Goal: Use online tool/utility: Use online tool/utility

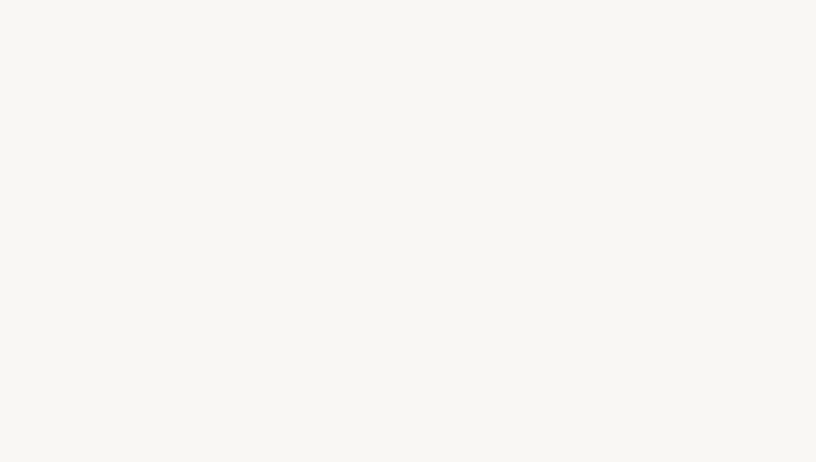
select select "US"
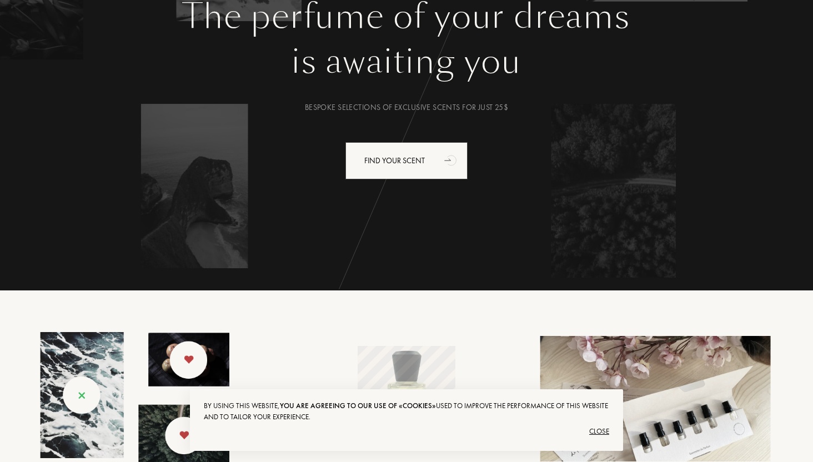
scroll to position [161, 0]
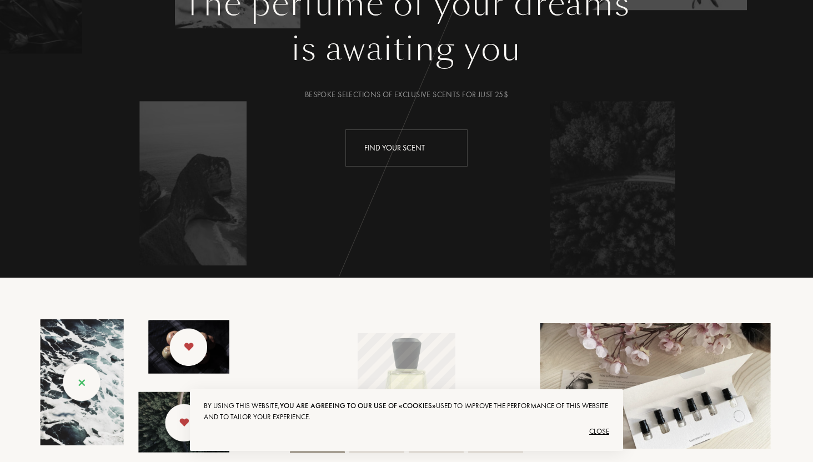
click at [395, 153] on div "Find your scent" at bounding box center [406, 147] width 122 height 37
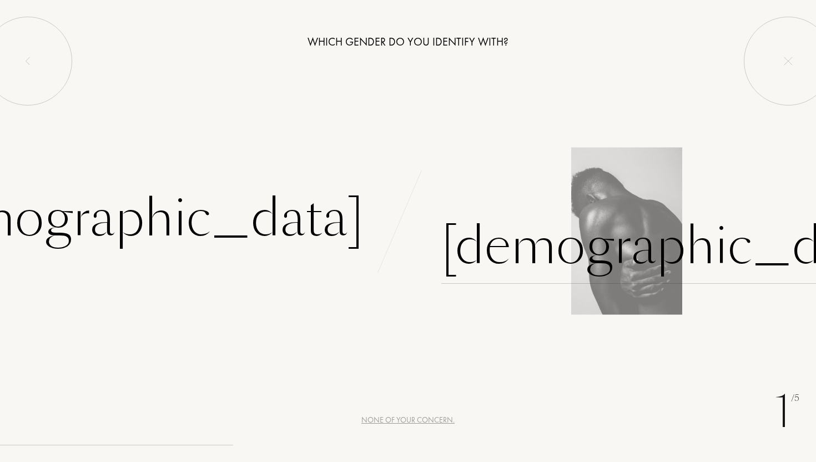
click at [473, 234] on div "Male" at bounding box center [673, 246] width 464 height 75
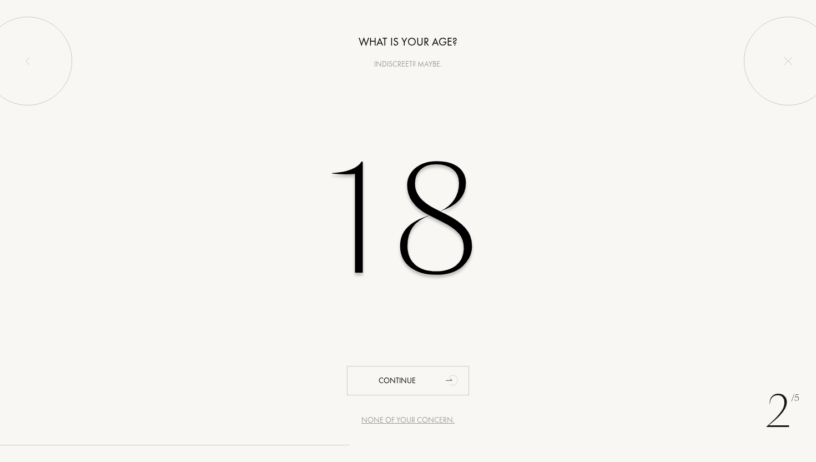
type input "18"
click at [391, 363] on div "2 /5 None of your concern. What is your age? Indiscreet? Maybe. 18 Continue" at bounding box center [408, 231] width 816 height 462
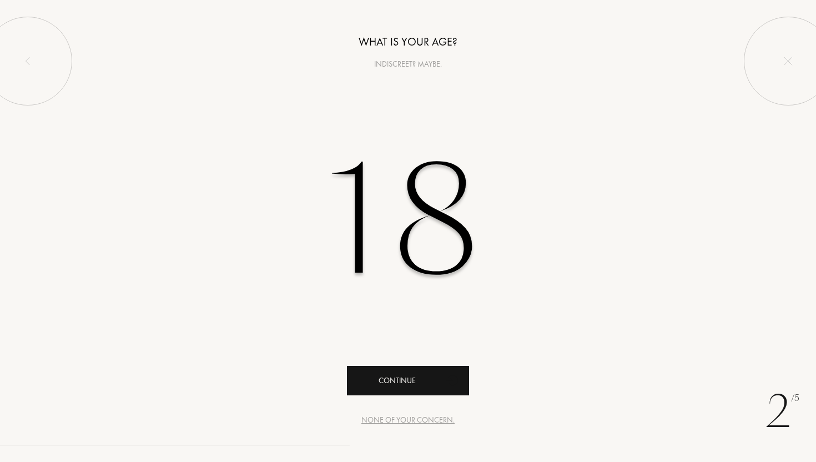
click at [393, 388] on div "Continue" at bounding box center [408, 380] width 122 height 29
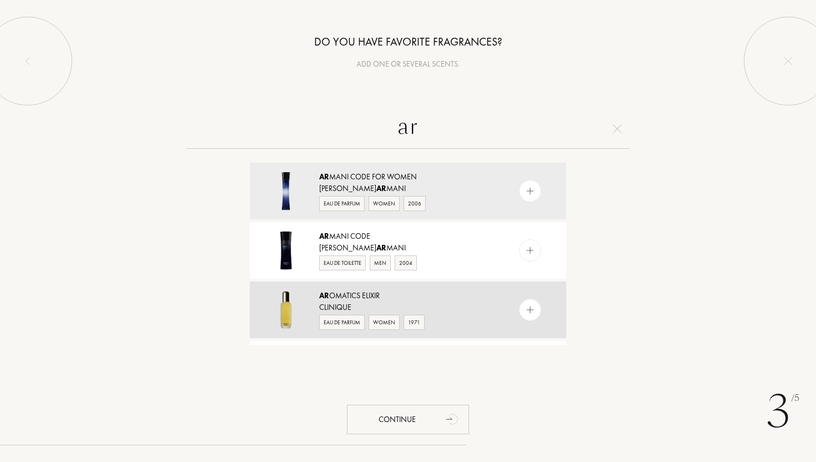
type input "a"
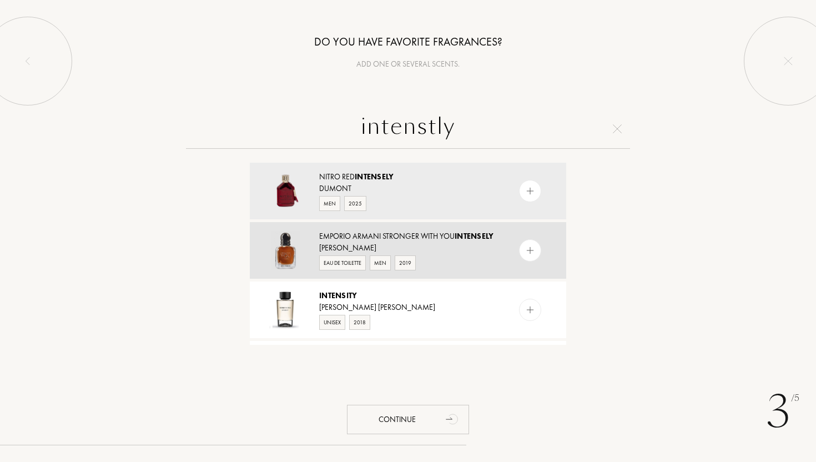
type input "intenstly"
click at [290, 252] on img at bounding box center [286, 250] width 39 height 39
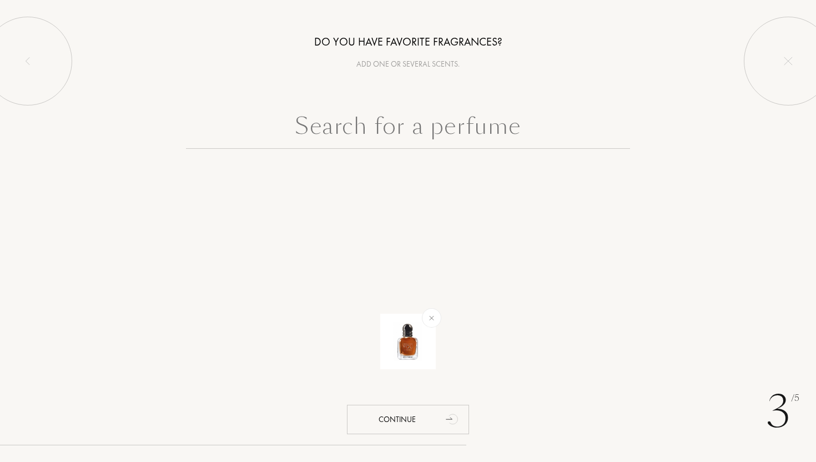
click at [425, 129] on input "text" at bounding box center [408, 129] width 444 height 40
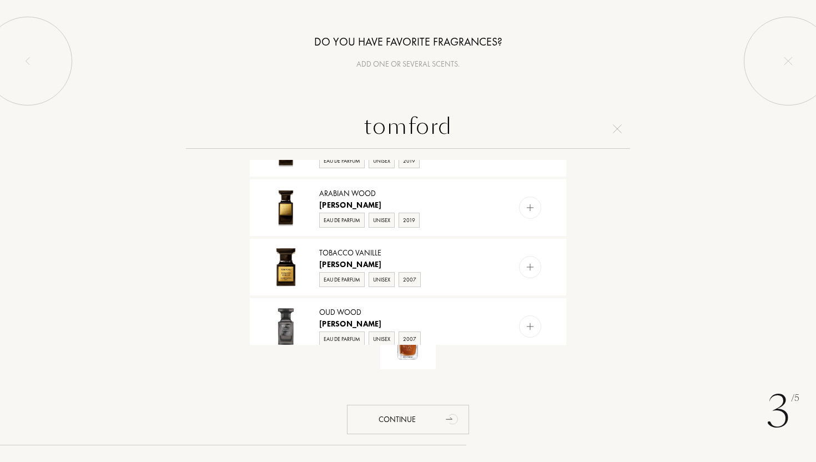
scroll to position [1003, 0]
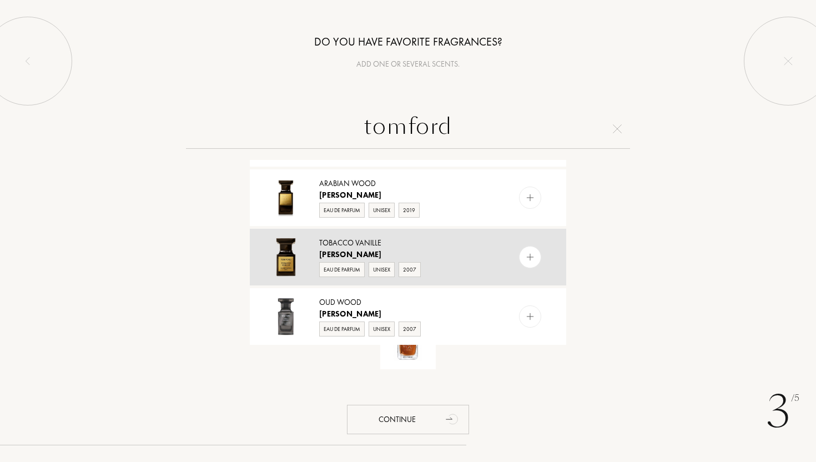
type input "tomford"
click at [294, 257] on img at bounding box center [286, 257] width 39 height 39
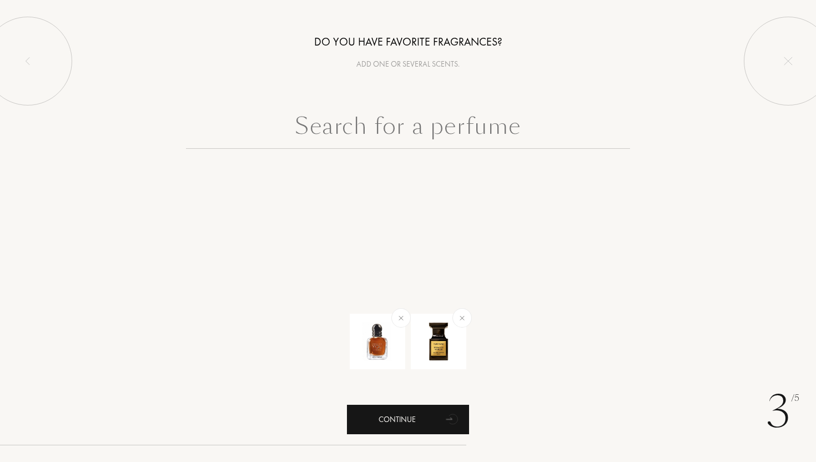
click at [425, 414] on div "Continue" at bounding box center [408, 419] width 122 height 29
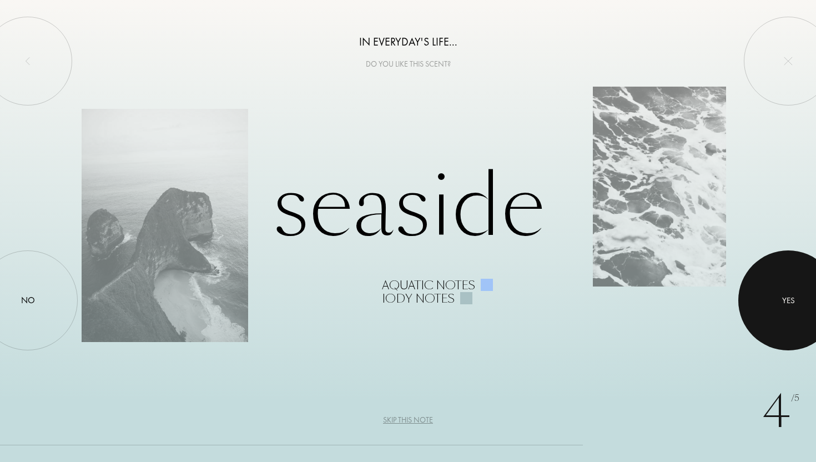
click at [770, 306] on div at bounding box center [788, 300] width 100 height 100
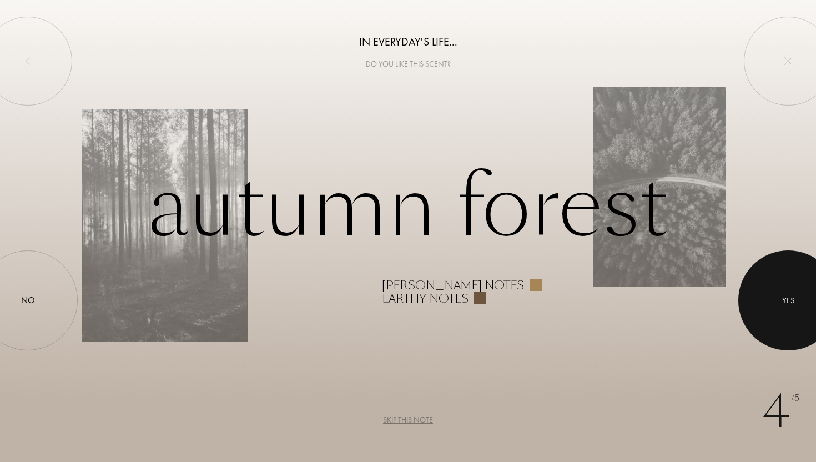
click at [761, 297] on div at bounding box center [788, 300] width 100 height 100
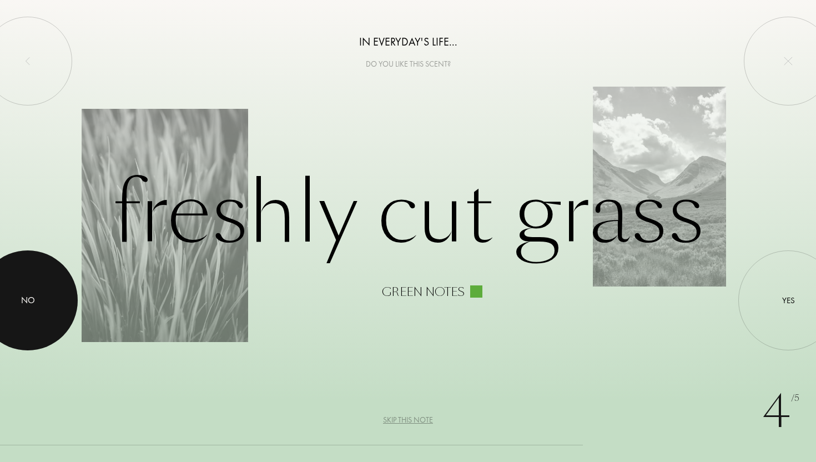
click at [31, 280] on div at bounding box center [28, 300] width 100 height 100
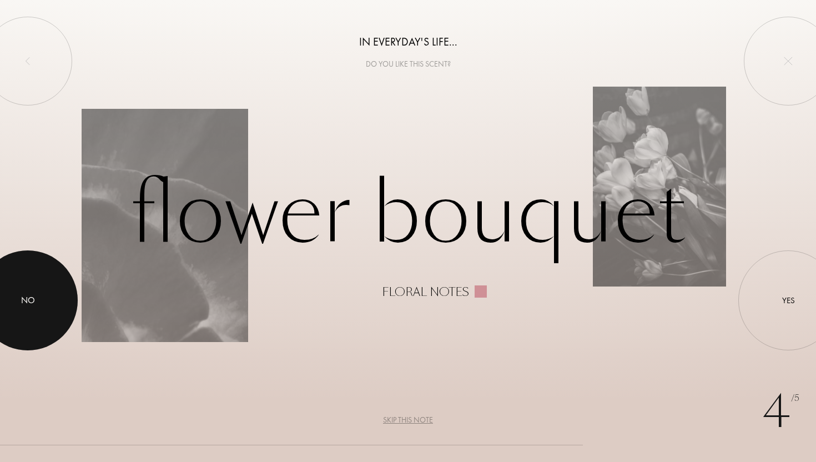
click at [0, 277] on div at bounding box center [28, 300] width 100 height 100
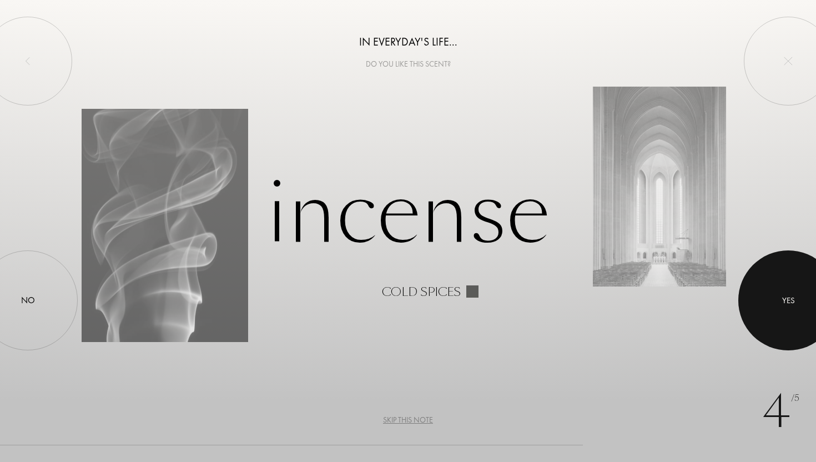
click at [777, 289] on div at bounding box center [788, 300] width 100 height 100
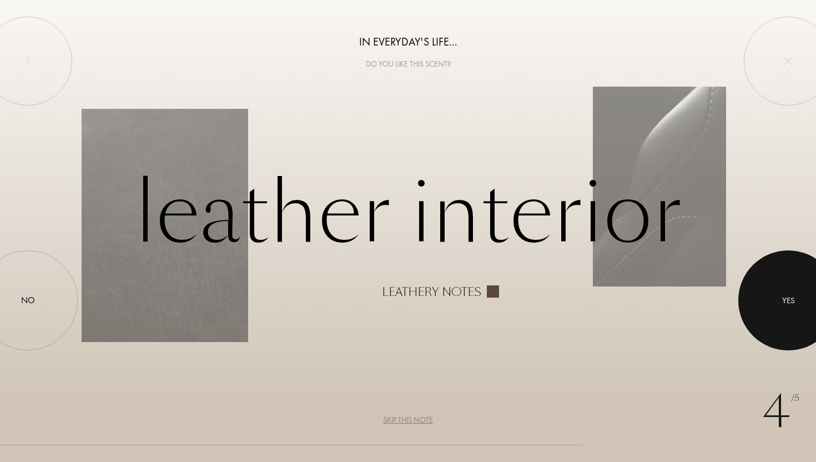
click at [792, 305] on div "Yes" at bounding box center [788, 300] width 13 height 13
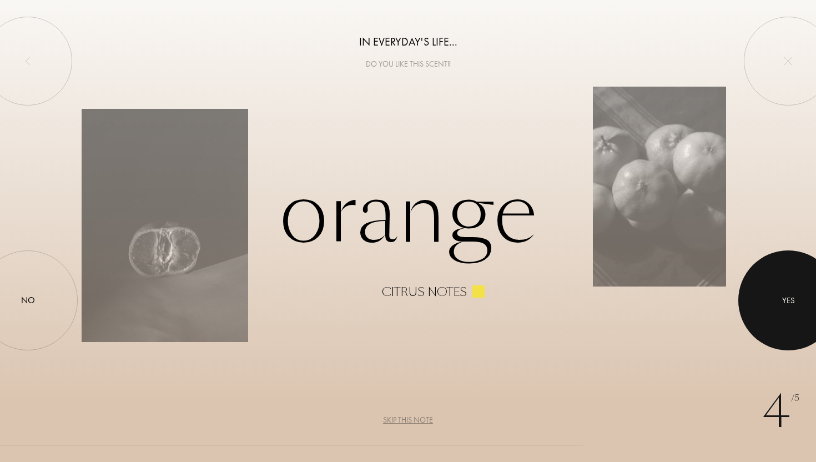
click at [784, 302] on div "Yes" at bounding box center [788, 300] width 13 height 13
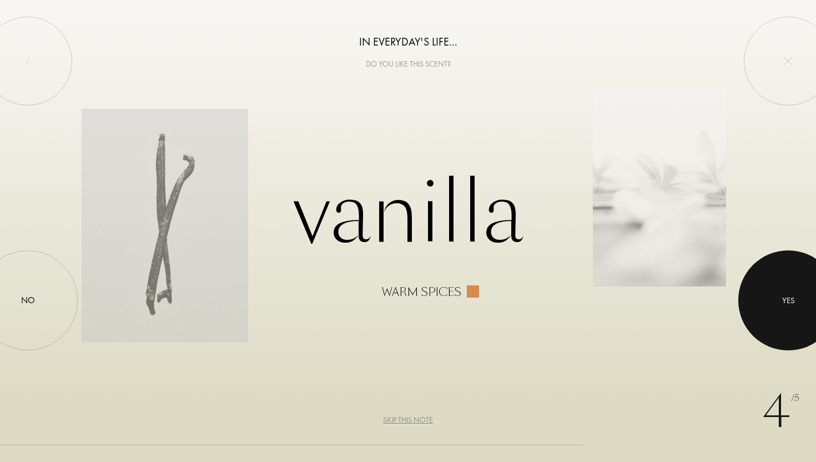
click at [784, 302] on div "Yes" at bounding box center [788, 300] width 13 height 13
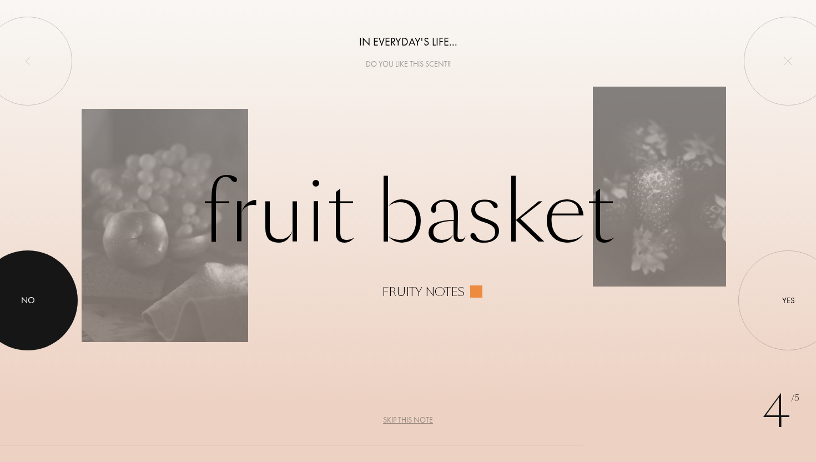
click at [30, 296] on div "No" at bounding box center [28, 300] width 14 height 13
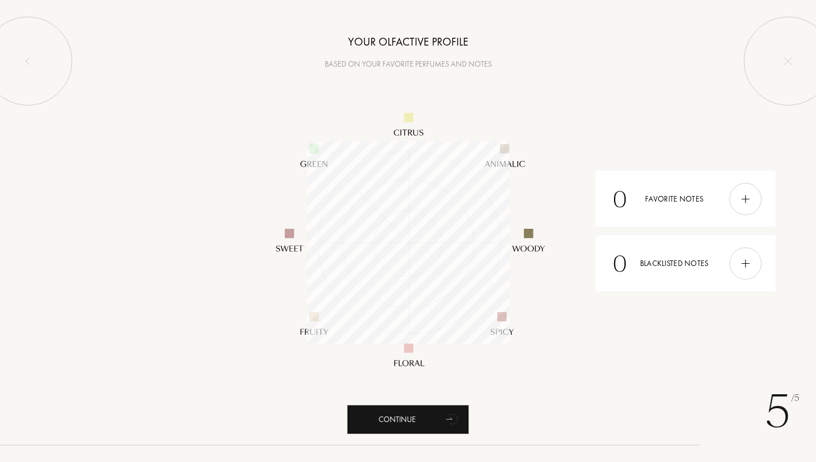
scroll to position [203, 203]
click at [745, 203] on img at bounding box center [746, 199] width 12 height 12
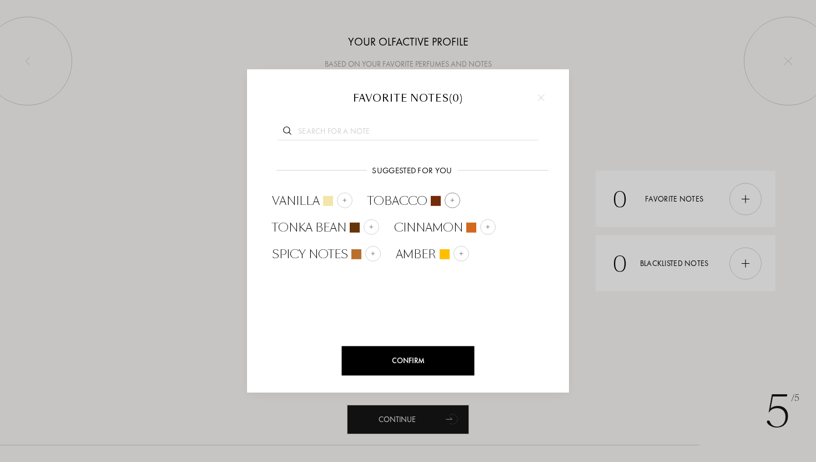
click at [454, 204] on div at bounding box center [453, 201] width 16 height 16
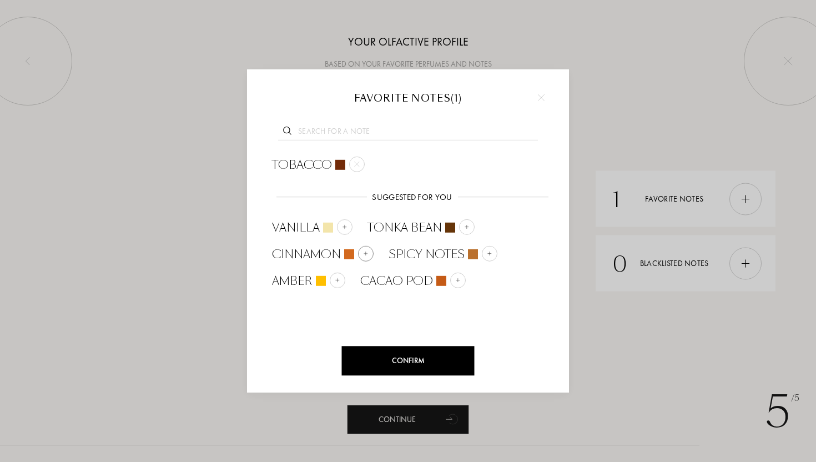
click at [361, 254] on div at bounding box center [366, 254] width 16 height 16
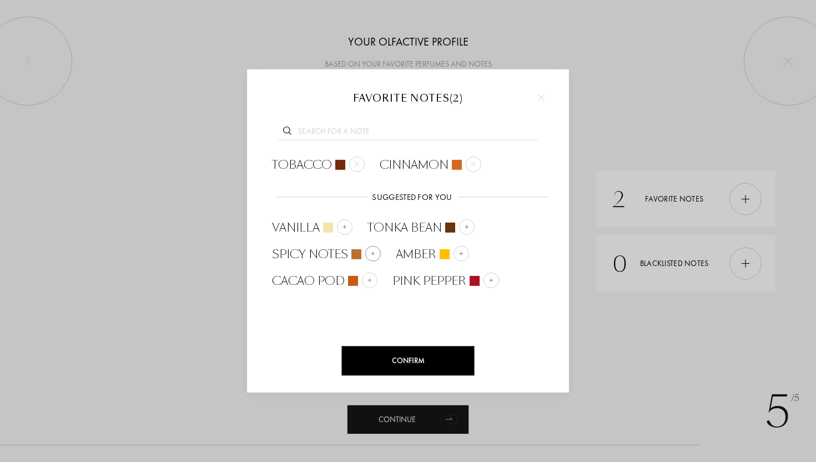
click at [374, 254] on img at bounding box center [373, 254] width 6 height 6
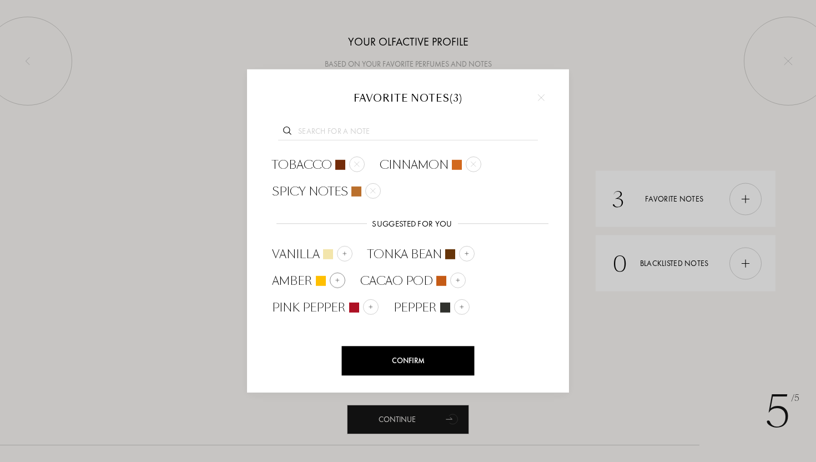
click at [333, 280] on div at bounding box center [338, 281] width 16 height 16
click at [340, 253] on div at bounding box center [345, 254] width 16 height 16
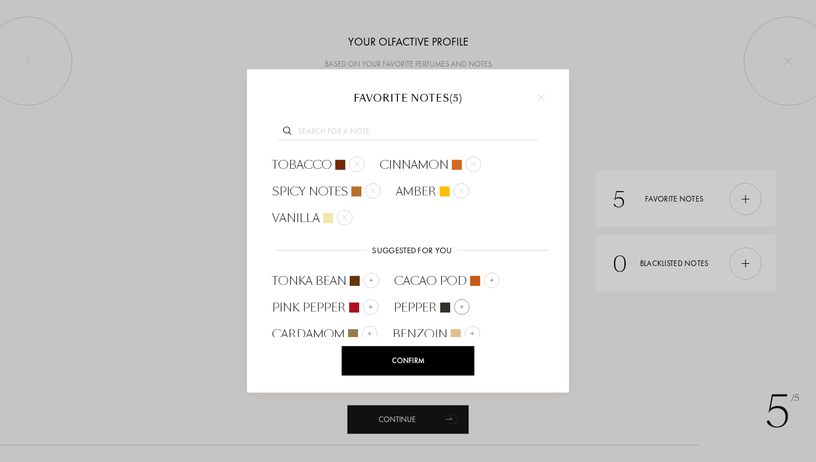
scroll to position [6, 0]
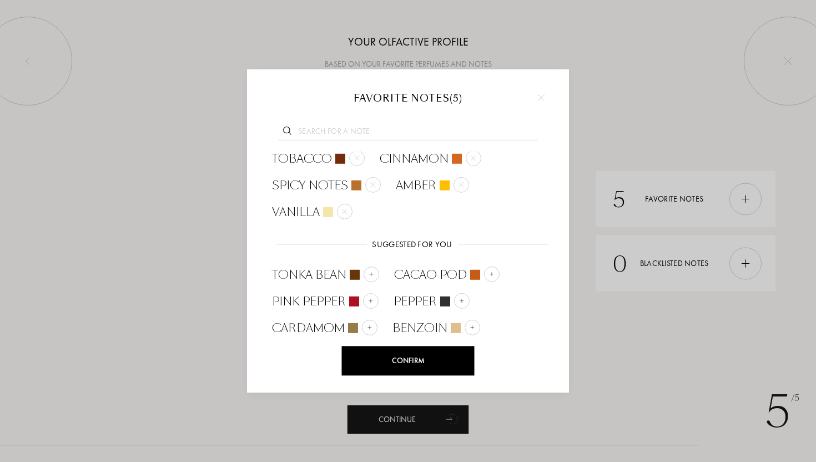
click at [428, 357] on div "Confirm" at bounding box center [408, 360] width 133 height 29
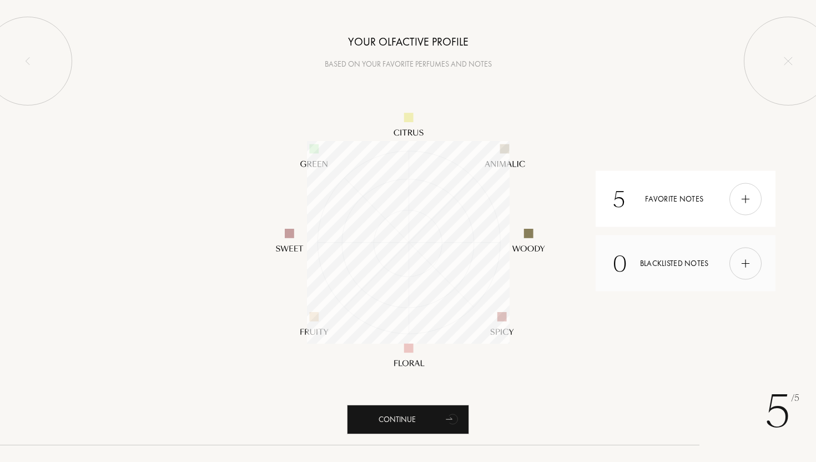
click at [746, 263] on img at bounding box center [746, 263] width 12 height 12
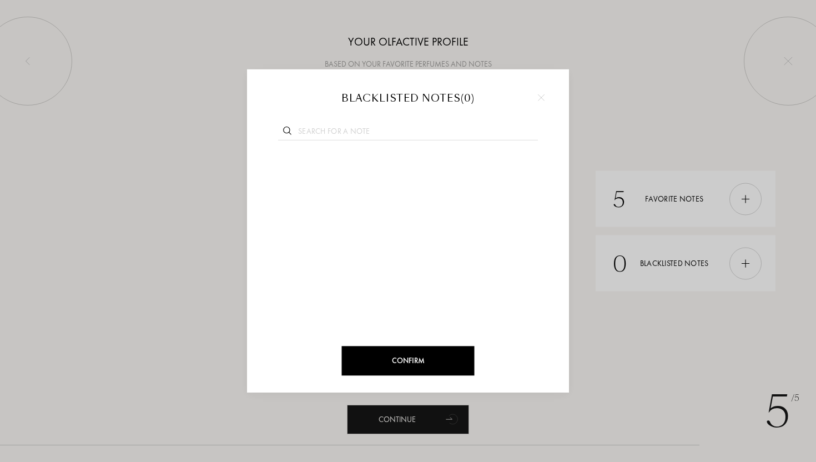
click at [540, 95] on img at bounding box center [541, 97] width 7 height 7
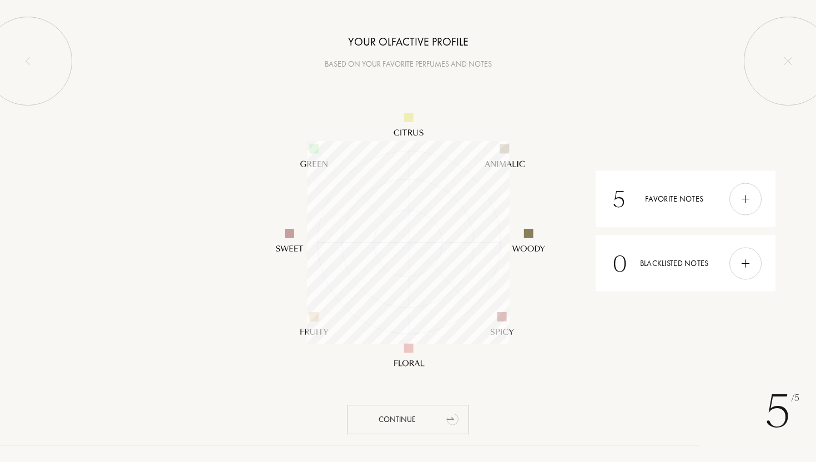
click at [395, 420] on div "Continue" at bounding box center [408, 419] width 122 height 29
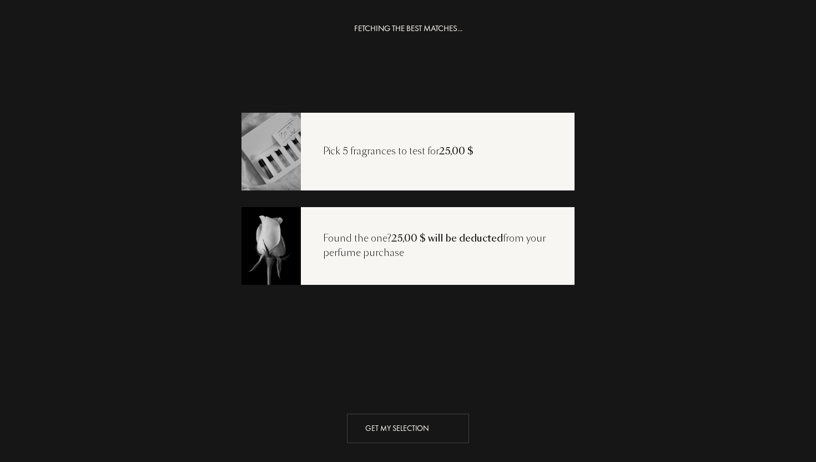
click at [391, 421] on div "Get my selection" at bounding box center [408, 428] width 122 height 29
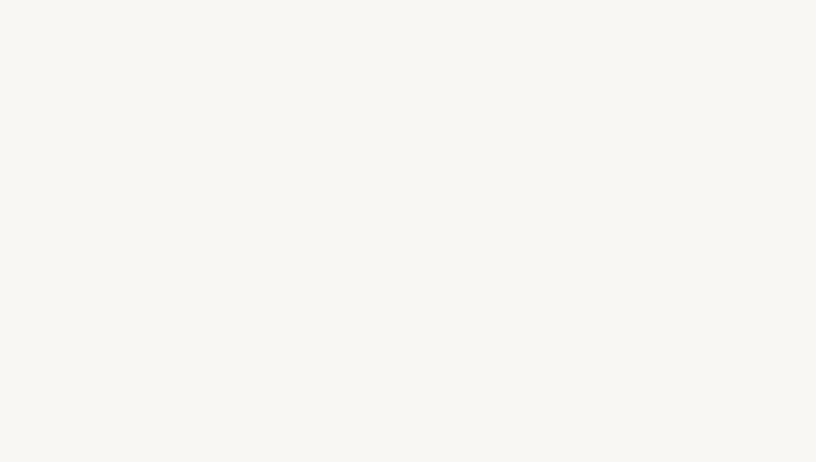
select select "US"
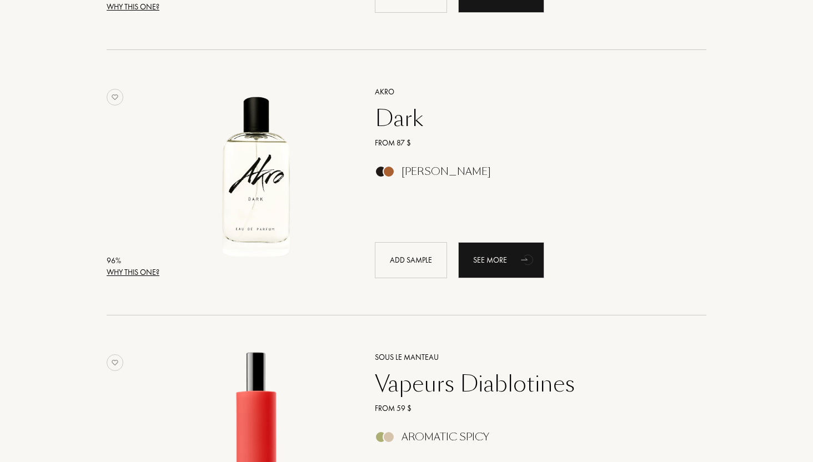
scroll to position [129, 0]
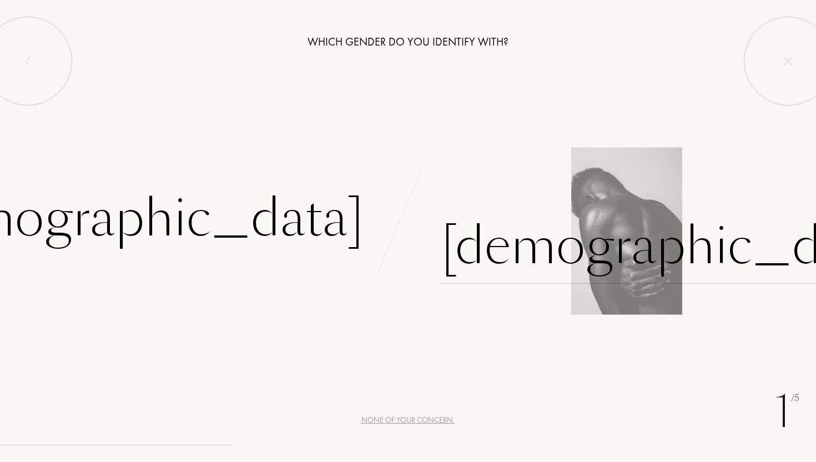
click at [519, 263] on div "[DEMOGRAPHIC_DATA]" at bounding box center [673, 246] width 464 height 75
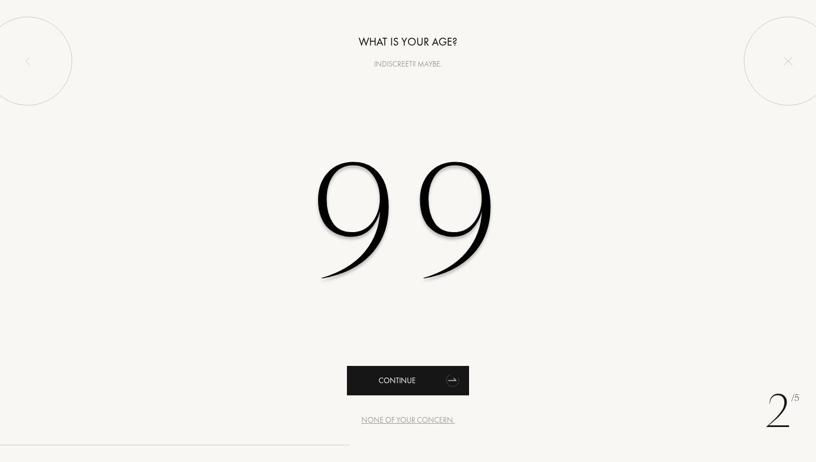
type input "99"
click at [420, 383] on div "Continue" at bounding box center [408, 380] width 122 height 29
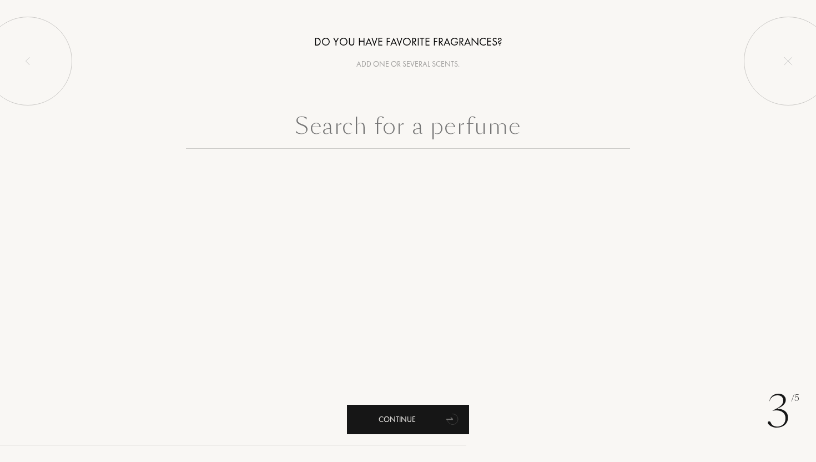
click at [391, 409] on div "Continue" at bounding box center [408, 419] width 122 height 29
